Goal: Information Seeking & Learning: Learn about a topic

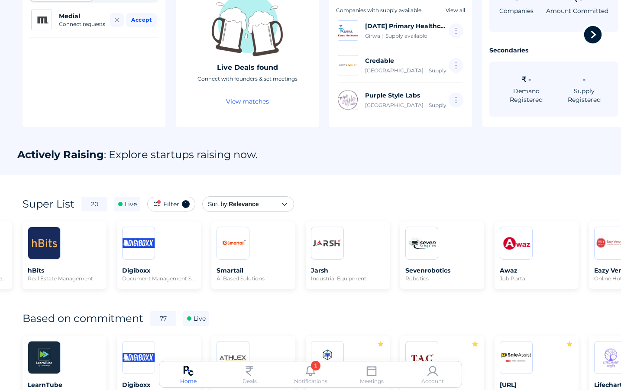
scroll to position [129, 0]
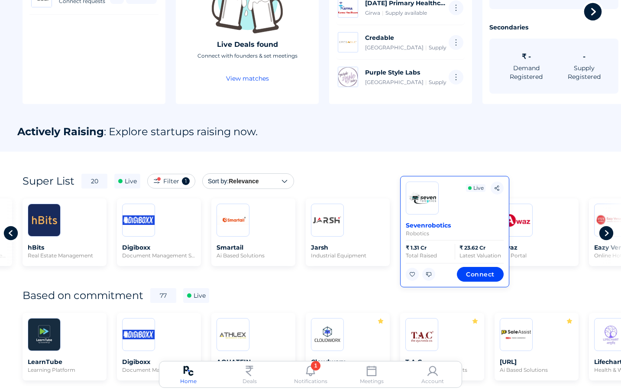
click at [422, 192] on img at bounding box center [422, 198] width 32 height 32
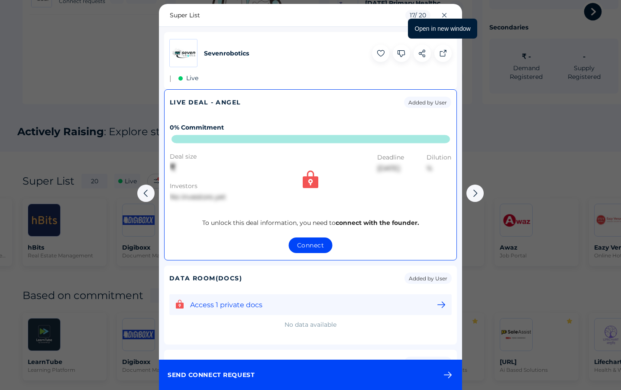
click at [442, 50] on icon at bounding box center [442, 53] width 17 height 17
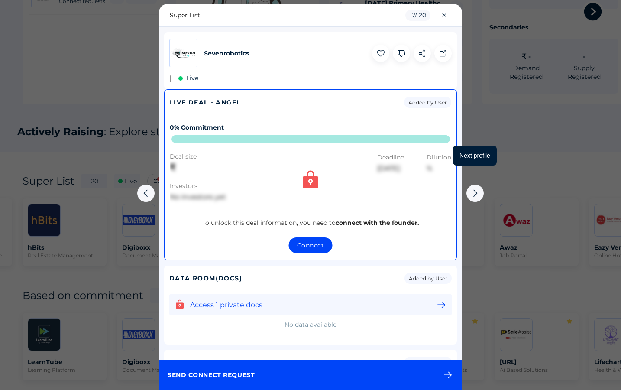
click at [479, 196] on icon at bounding box center [475, 193] width 17 height 17
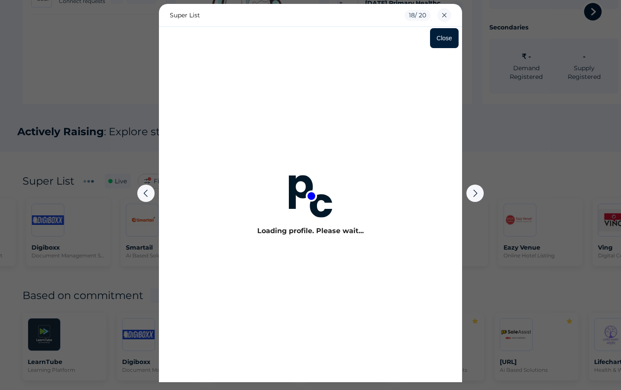
click at [447, 16] on icon at bounding box center [445, 15] width 14 height 14
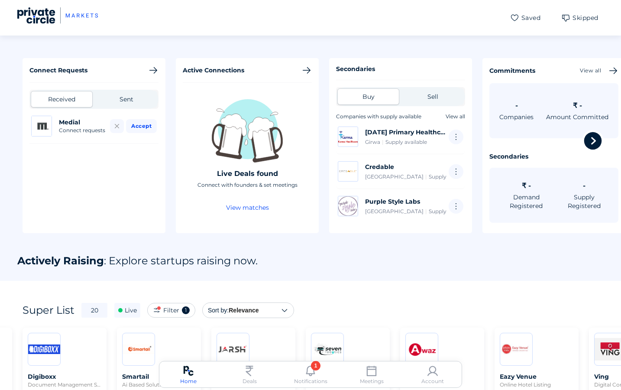
scroll to position [129, 0]
